Goal: Task Accomplishment & Management: Use online tool/utility

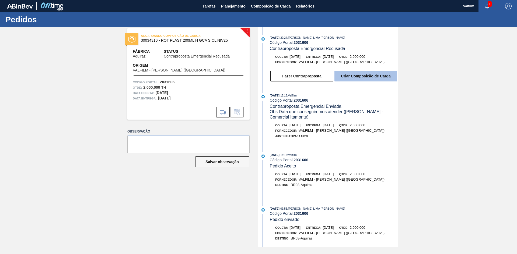
click at [352, 76] on button "Criar Composição de Carga" at bounding box center [365, 76] width 63 height 11
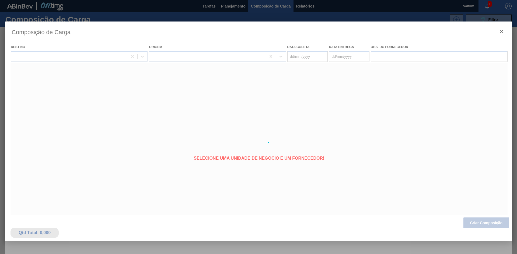
type coleta "11/10/2025"
type entrega "[DATE]"
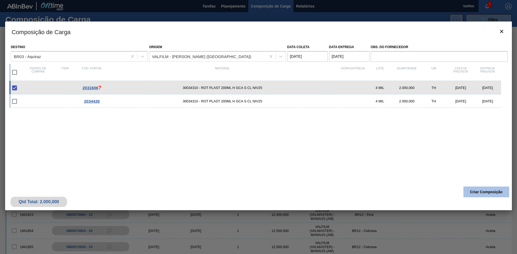
click at [479, 193] on button "Criar Composição" at bounding box center [486, 192] width 46 height 11
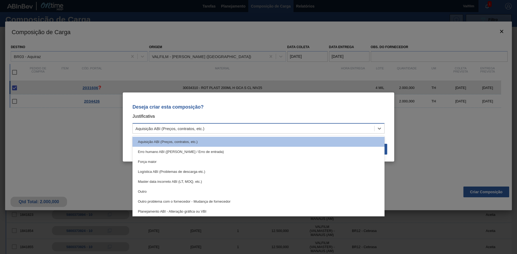
click at [290, 130] on div "Aquisição ABI (Preços, contratos, etc.)" at bounding box center [253, 129] width 241 height 8
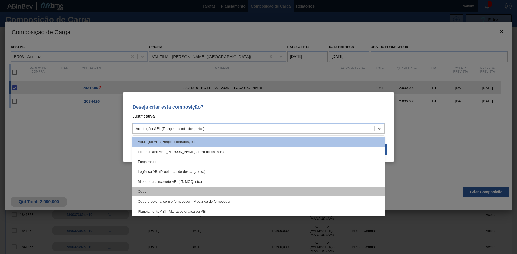
click at [237, 189] on div "Outro" at bounding box center [258, 192] width 252 height 10
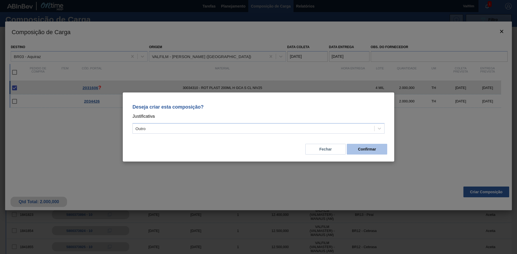
click at [370, 150] on button "Confirmar" at bounding box center [367, 149] width 40 height 11
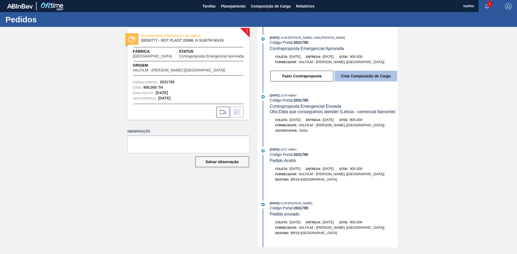
click at [365, 80] on button "Criar Composição de Carga" at bounding box center [365, 76] width 63 height 11
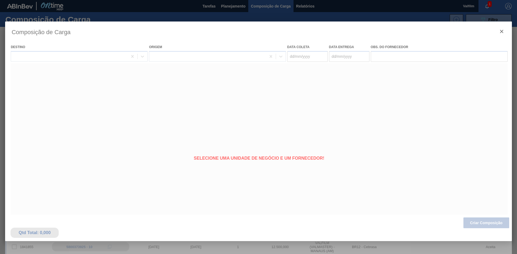
type coleta "10/10/2025"
type entrega "13/10/2025"
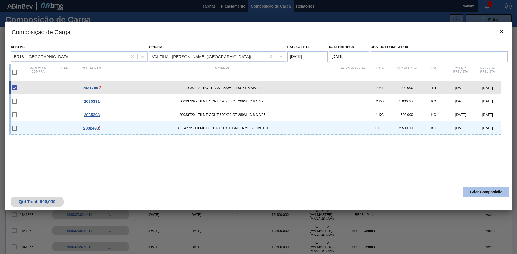
click at [480, 193] on button "Criar Composição" at bounding box center [486, 192] width 46 height 11
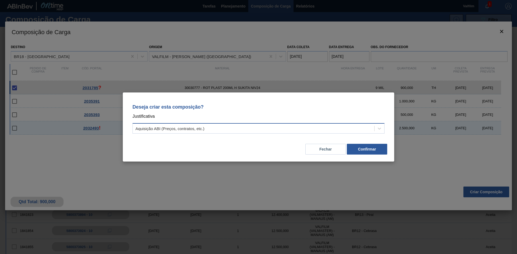
click at [291, 126] on div "Aquisição ABI (Preços, contratos, etc.)" at bounding box center [253, 129] width 241 height 8
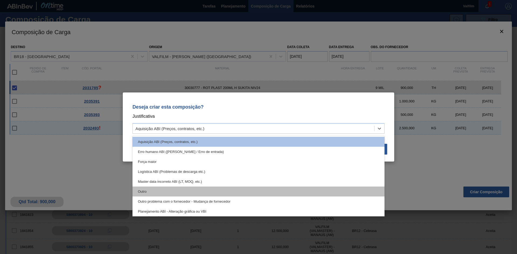
click at [191, 192] on div "Outro" at bounding box center [258, 192] width 252 height 10
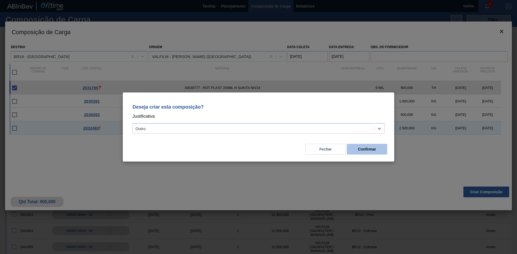
click at [370, 149] on button "Confirmar" at bounding box center [367, 149] width 40 height 11
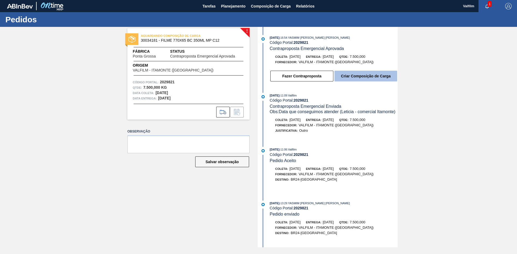
click at [362, 77] on button "Criar Composição de Carga" at bounding box center [365, 76] width 63 height 11
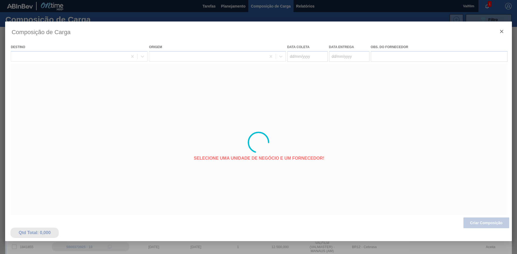
type coleta "18/10/2025"
type entrega "20/10/2025"
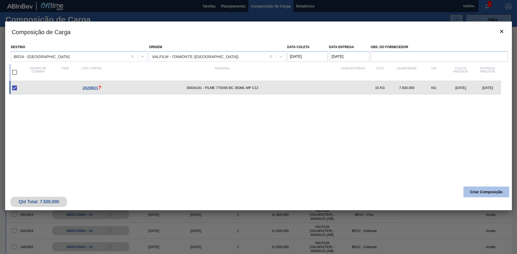
click at [477, 193] on button "Criar Composição" at bounding box center [486, 192] width 46 height 11
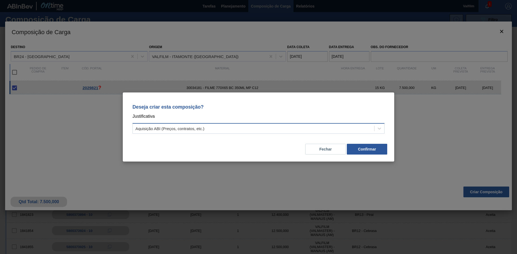
click at [231, 128] on div "Aquisição ABI (Preços, contratos, etc.)" at bounding box center [253, 129] width 241 height 8
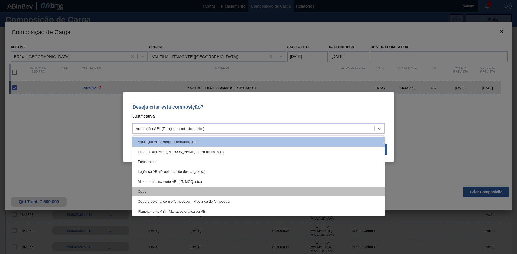
click at [198, 193] on div "Outro" at bounding box center [258, 192] width 252 height 10
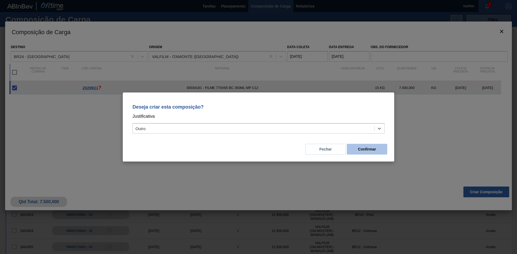
click at [371, 147] on button "Confirmar" at bounding box center [367, 149] width 40 height 11
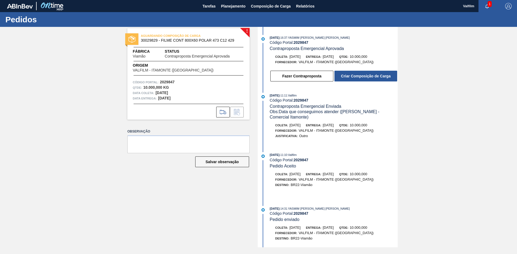
drag, startPoint x: 156, startPoint y: 100, endPoint x: 177, endPoint y: 101, distance: 20.5
click at [177, 101] on div "Data entrega: 22/10/2025" at bounding box center [188, 98] width 111 height 5
click at [368, 75] on button "Criar Composição de Carga" at bounding box center [365, 76] width 63 height 11
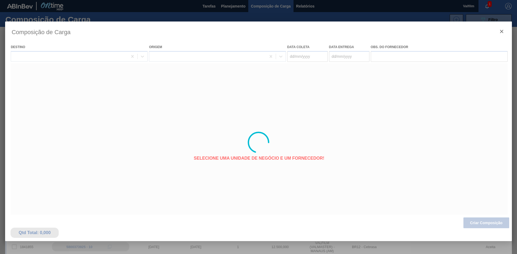
type coleta "20/10/2025"
type entrega "22/10/2025"
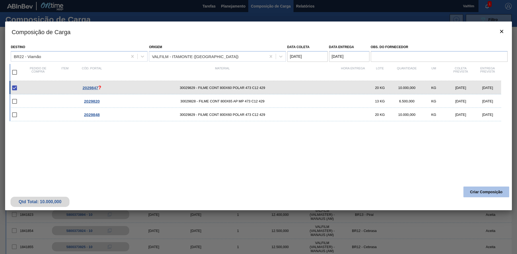
click at [488, 190] on button "Criar Composição" at bounding box center [486, 192] width 46 height 11
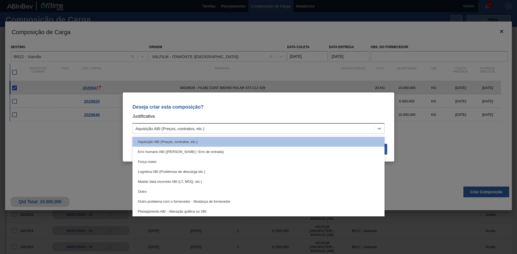
click at [243, 126] on div "Aquisição ABI (Preços, contratos, etc.)" at bounding box center [253, 129] width 241 height 8
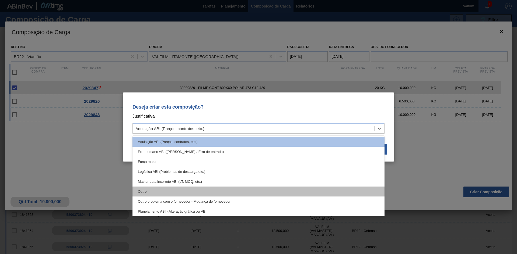
click at [169, 188] on div "Outro" at bounding box center [258, 192] width 252 height 10
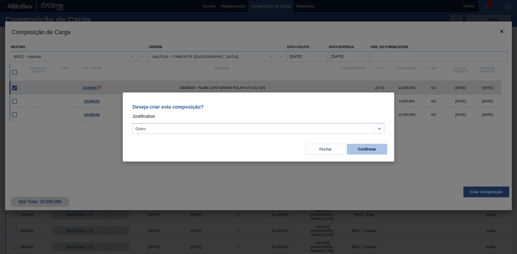
click at [368, 145] on button "Confirmar" at bounding box center [367, 149] width 40 height 11
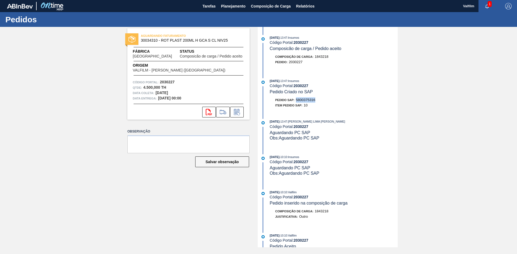
drag, startPoint x: 317, startPoint y: 100, endPoint x: 297, endPoint y: 99, distance: 19.9
click at [297, 99] on div "Pedido SAP: 5800375316" at bounding box center [334, 99] width 128 height 5
copy span "5800375316"
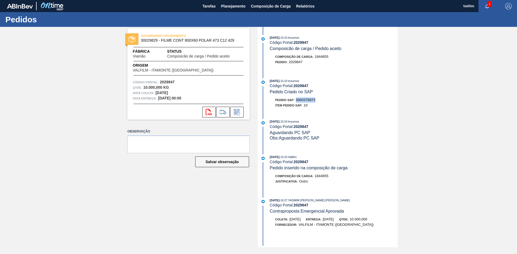
drag, startPoint x: 318, startPoint y: 99, endPoint x: 297, endPoint y: 100, distance: 20.8
click at [297, 100] on div "Pedido SAP: 5800376873" at bounding box center [334, 99] width 128 height 5
copy span "5800376873"
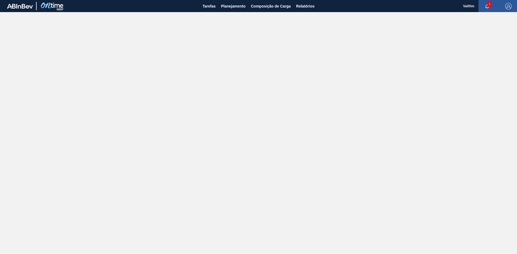
click at [27, 6] on img at bounding box center [20, 6] width 26 height 5
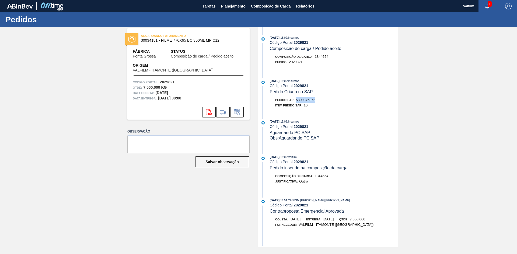
drag, startPoint x: 317, startPoint y: 99, endPoint x: 297, endPoint y: 100, distance: 20.7
click at [297, 100] on div "Pedido SAP: 5800376872" at bounding box center [334, 99] width 128 height 5
copy span "5800376872"
drag, startPoint x: 317, startPoint y: 100, endPoint x: 297, endPoint y: 99, distance: 20.2
click at [297, 99] on div "Pedido SAP: 5800376871" at bounding box center [334, 99] width 128 height 5
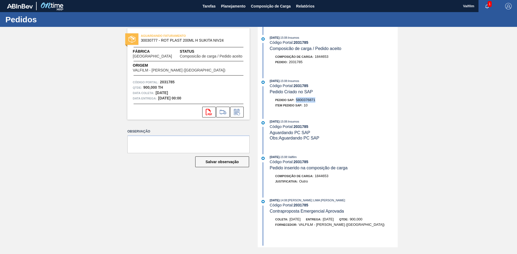
copy span "5800376871"
drag, startPoint x: 317, startPoint y: 99, endPoint x: 295, endPoint y: 101, distance: 21.9
click at [295, 101] on div "Pedido SAP: 5800376870" at bounding box center [334, 99] width 128 height 5
copy span "5800376870"
